Goal: Information Seeking & Learning: Learn about a topic

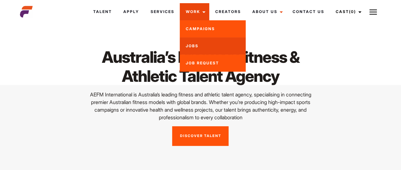
click at [199, 46] on link "Jobs" at bounding box center [213, 45] width 66 height 17
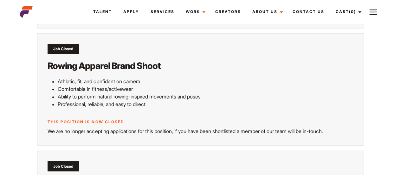
scroll to position [477, 0]
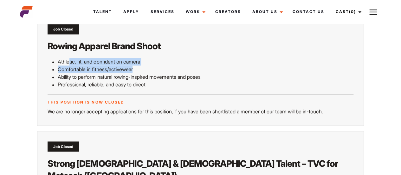
drag, startPoint x: 68, startPoint y: 58, endPoint x: 142, endPoint y: 65, distance: 74.8
click at [142, 65] on ul "Athletic, fit, and confident on camera Comfortable in fitness/activewear Abilit…" at bounding box center [200, 73] width 305 height 30
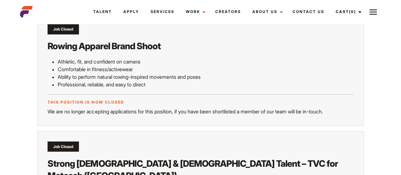
click at [111, 75] on p "Ability to perform natural rowing-inspired movements and poses" at bounding box center [205, 77] width 295 height 8
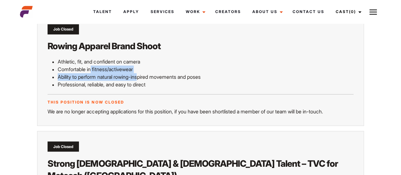
drag, startPoint x: 91, startPoint y: 68, endPoint x: 138, endPoint y: 72, distance: 47.0
click at [138, 72] on ul "Athletic, fit, and confident on camera Comfortable in fitness/activewear Abilit…" at bounding box center [200, 73] width 305 height 30
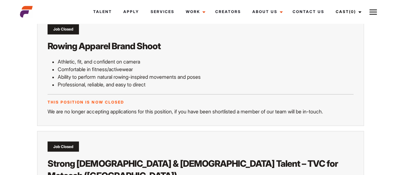
click at [91, 81] on p "Professional, reliable, and easy to direct" at bounding box center [205, 84] width 295 height 8
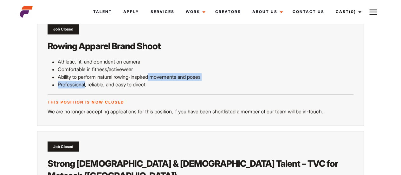
drag, startPoint x: 84, startPoint y: 80, endPoint x: 149, endPoint y: 77, distance: 64.4
click at [149, 77] on ul "Athletic, fit, and confident on camera Comfortable in fitness/activewear Abilit…" at bounding box center [200, 73] width 305 height 30
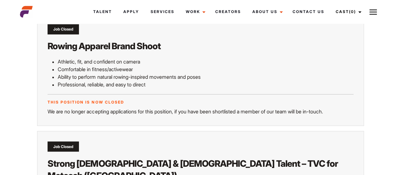
click at [167, 84] on p "Professional, reliable, and easy to direct" at bounding box center [205, 84] width 295 height 8
drag, startPoint x: 70, startPoint y: 81, endPoint x: 117, endPoint y: 84, distance: 47.0
click at [117, 84] on p "Professional, reliable, and easy to direct" at bounding box center [205, 84] width 295 height 8
drag, startPoint x: 94, startPoint y: 76, endPoint x: 122, endPoint y: 76, distance: 27.9
click at [122, 76] on p "Ability to perform natural rowing-inspired movements and poses" at bounding box center [205, 77] width 295 height 8
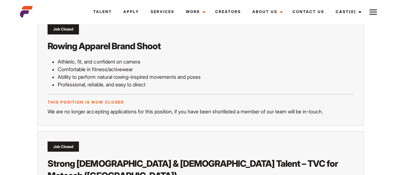
click at [144, 94] on div "This position is now closed We are no longer accepting applications for this po…" at bounding box center [200, 104] width 305 height 21
drag, startPoint x: 68, startPoint y: 112, endPoint x: 129, endPoint y: 107, distance: 61.6
click at [129, 107] on p "We are no longer accepting applications for this position, if you have been sho…" at bounding box center [200, 111] width 305 height 8
click at [150, 113] on p "We are no longer accepting applications for this position, if you have been sho…" at bounding box center [200, 111] width 305 height 8
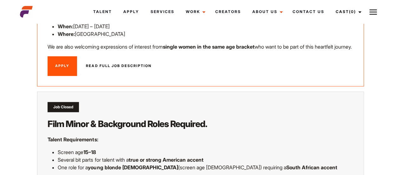
scroll to position [237, 0]
